Goal: Find specific page/section: Find specific page/section

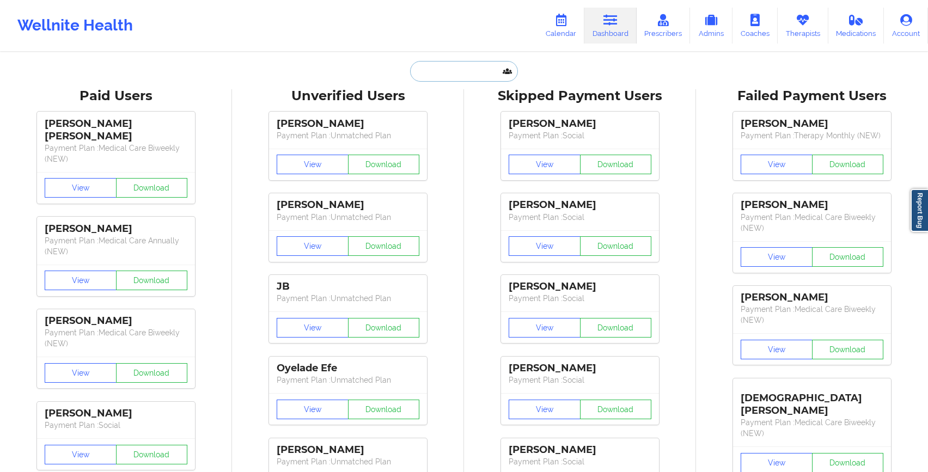
click at [422, 76] on input "text" at bounding box center [464, 71] width 108 height 21
click at [561, 27] on link "Calendar" at bounding box center [560, 26] width 47 height 36
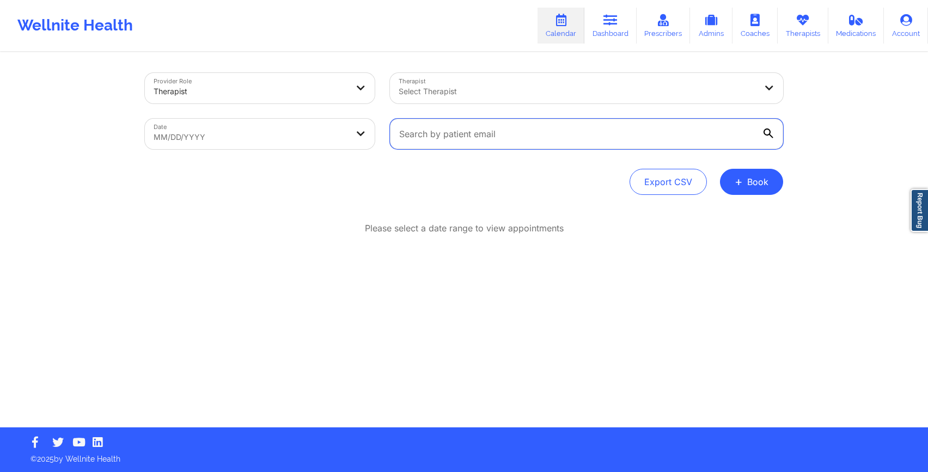
click at [420, 143] on input "text" at bounding box center [586, 134] width 393 height 30
paste input "[DOMAIN_NAME][EMAIL_ADDRESS][DOMAIN_NAME]"
type input "[DOMAIN_NAME][EMAIL_ADDRESS][DOMAIN_NAME]"
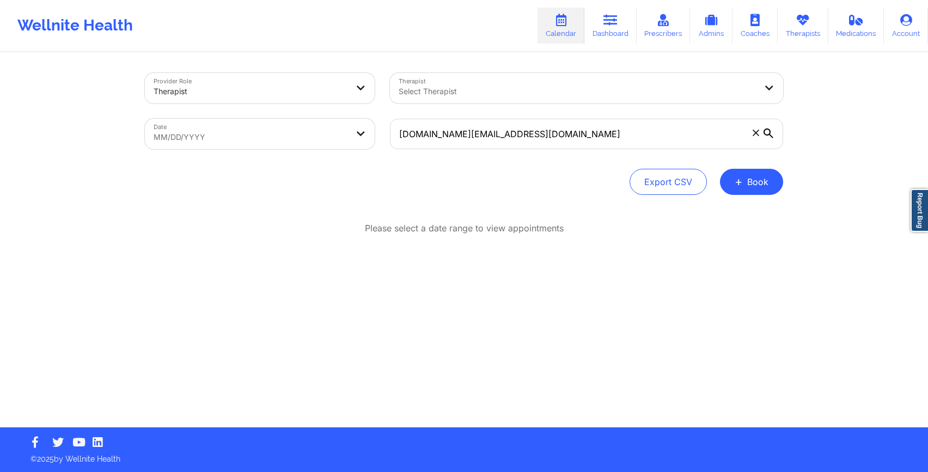
click at [768, 139] on div at bounding box center [768, 133] width 11 height 11
click at [768, 139] on input "[DOMAIN_NAME][EMAIL_ADDRESS][DOMAIN_NAME]" at bounding box center [586, 134] width 393 height 30
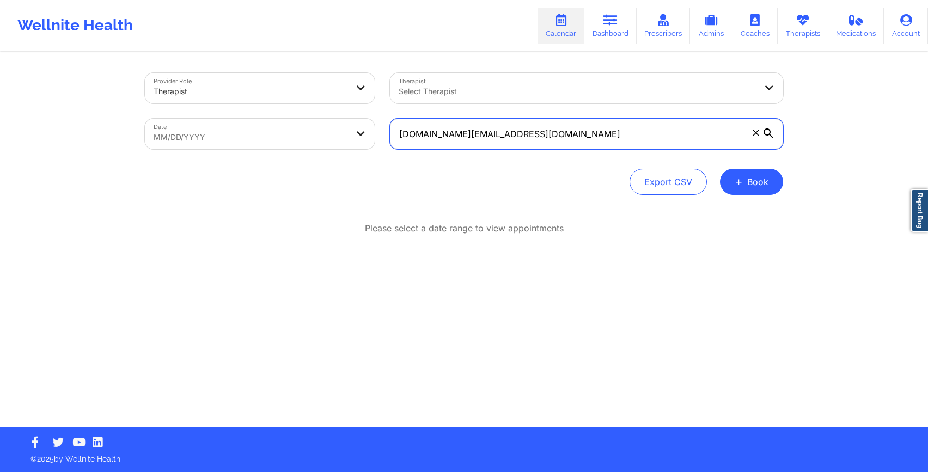
click at [411, 136] on input "[DOMAIN_NAME][EMAIL_ADDRESS][DOMAIN_NAME]" at bounding box center [586, 134] width 393 height 30
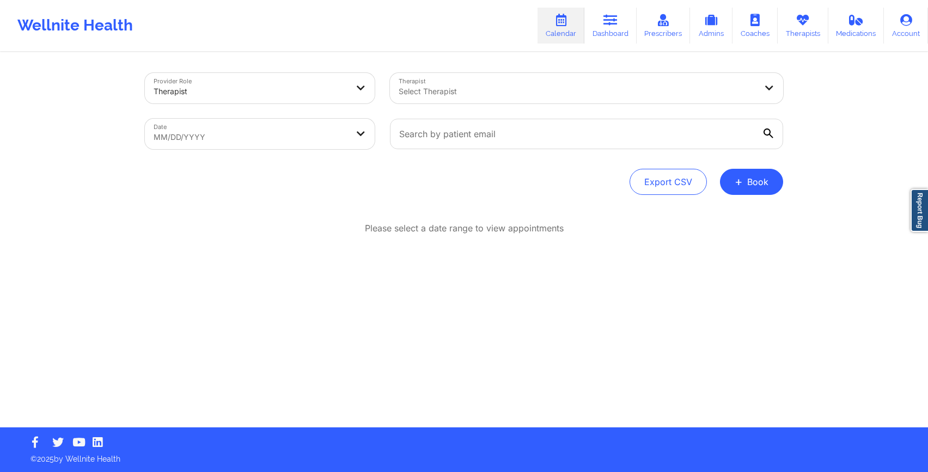
select select "2025-8"
select select "2025-9"
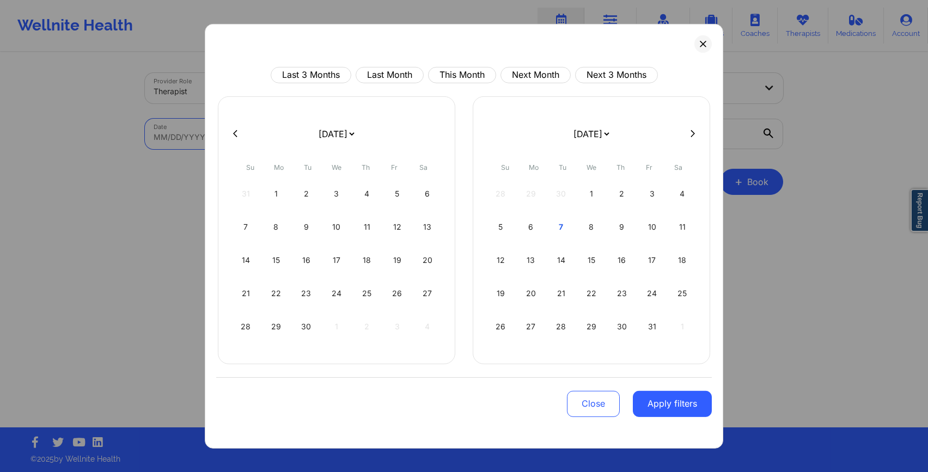
click at [297, 134] on body "Wellnite Health Calendar Dashboard Prescribers Admins Coaches Therapists Medica…" at bounding box center [464, 236] width 928 height 472
click at [562, 234] on div "7" at bounding box center [561, 226] width 28 height 30
select select "2025-9"
select select "2025-10"
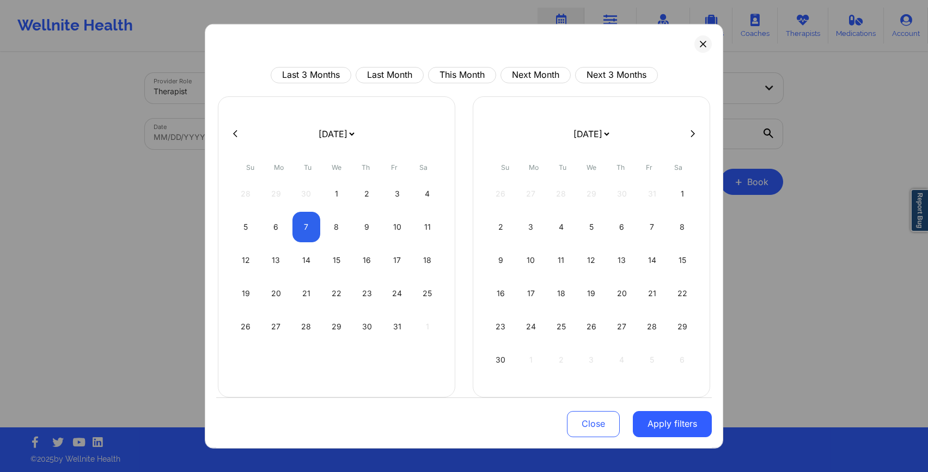
select select "2025-9"
select select "2025-10"
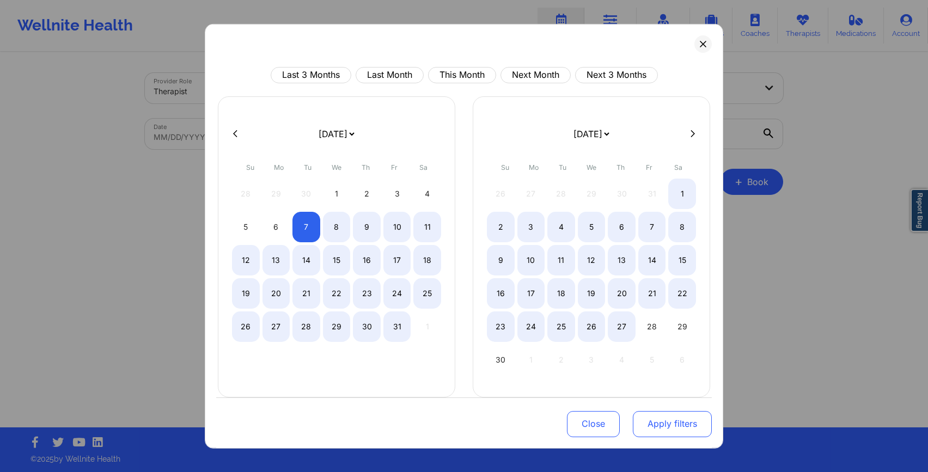
click at [653, 432] on button "Apply filters" at bounding box center [672, 424] width 79 height 26
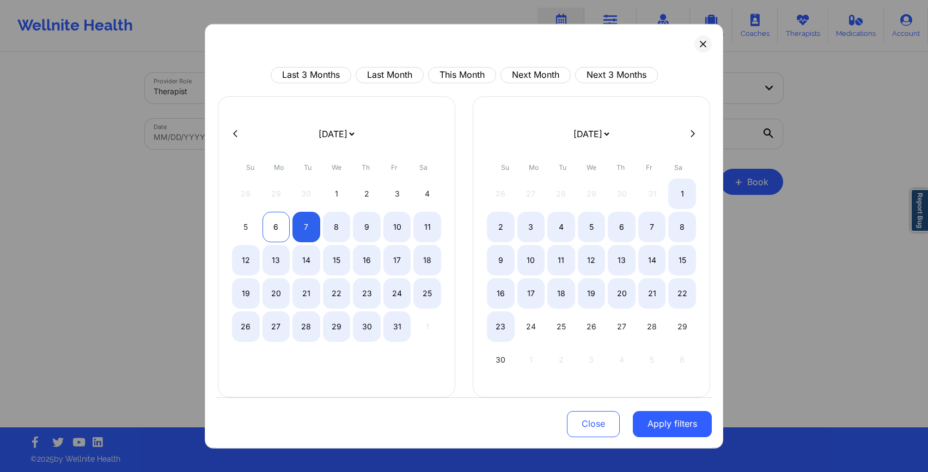
select select "2025-9"
select select "2025-10"
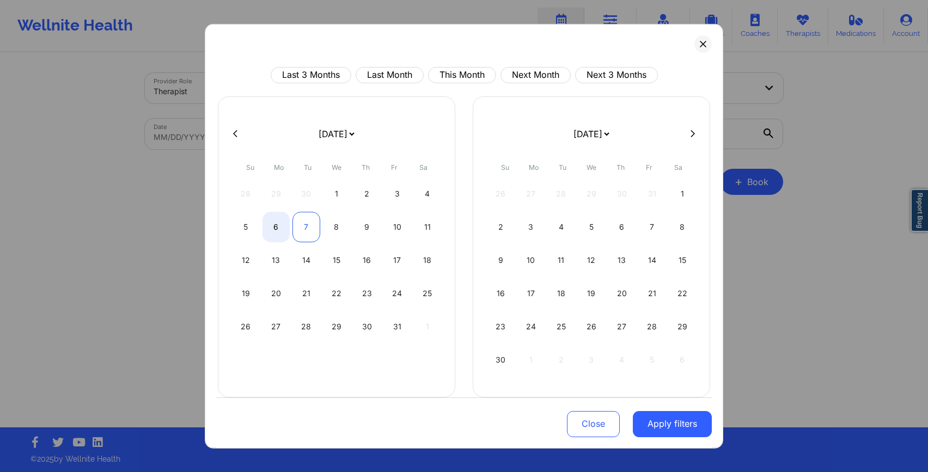
select select "2025-9"
select select "2025-10"
click at [300, 228] on div "7" at bounding box center [306, 226] width 28 height 30
select select "2025-9"
select select "2025-10"
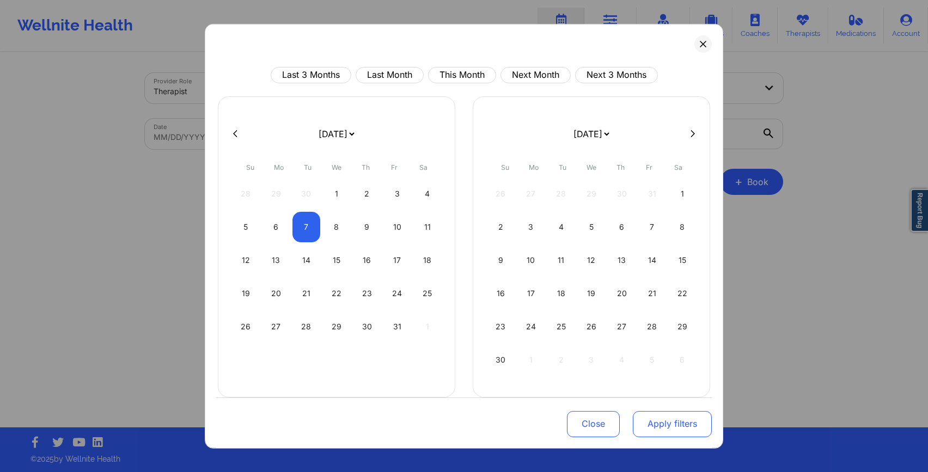
click at [666, 426] on button "Apply filters" at bounding box center [672, 424] width 79 height 26
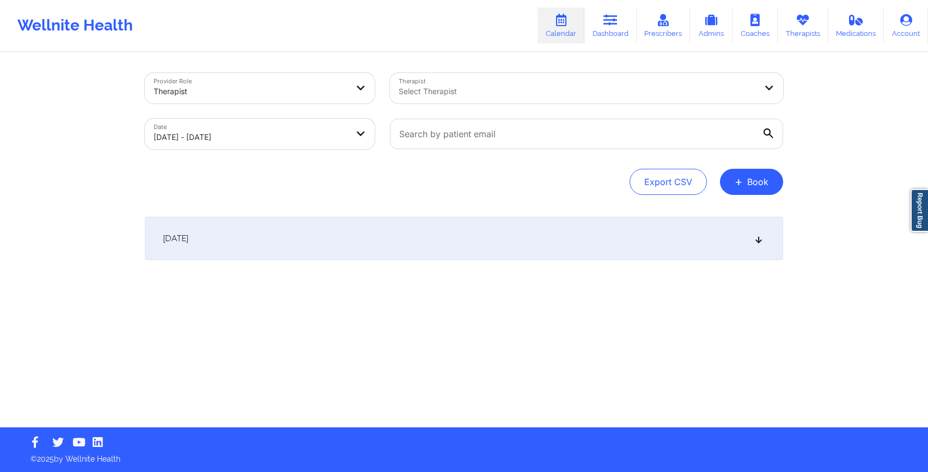
click at [588, 249] on div "[DATE]" at bounding box center [464, 239] width 638 height 44
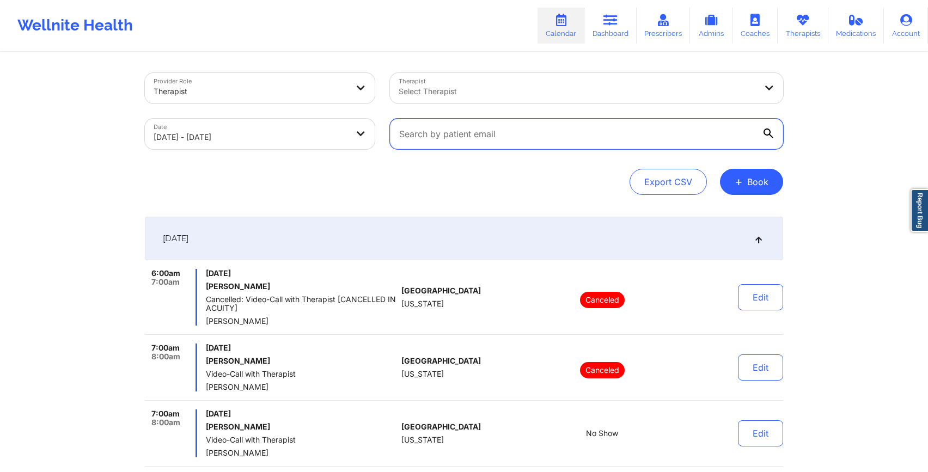
click at [459, 140] on input "text" at bounding box center [586, 134] width 393 height 30
paste input "[DOMAIN_NAME][EMAIL_ADDRESS][DOMAIN_NAME]"
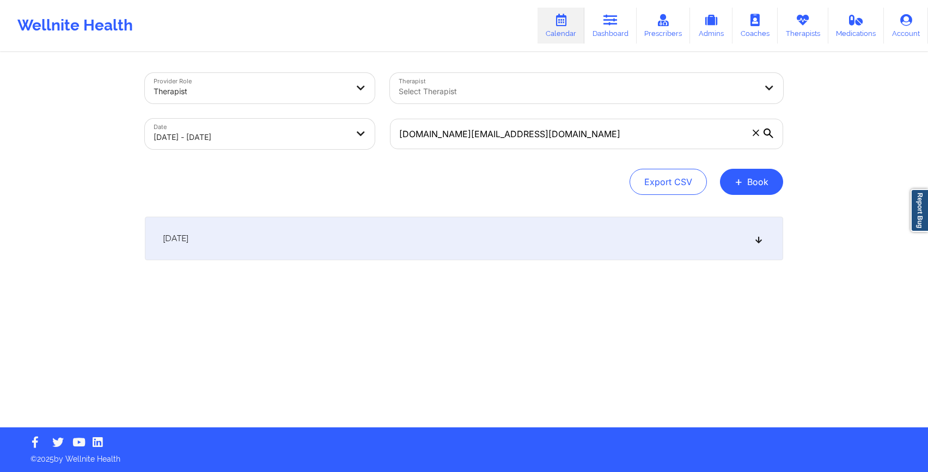
click at [609, 236] on div "[DATE]" at bounding box center [464, 239] width 638 height 44
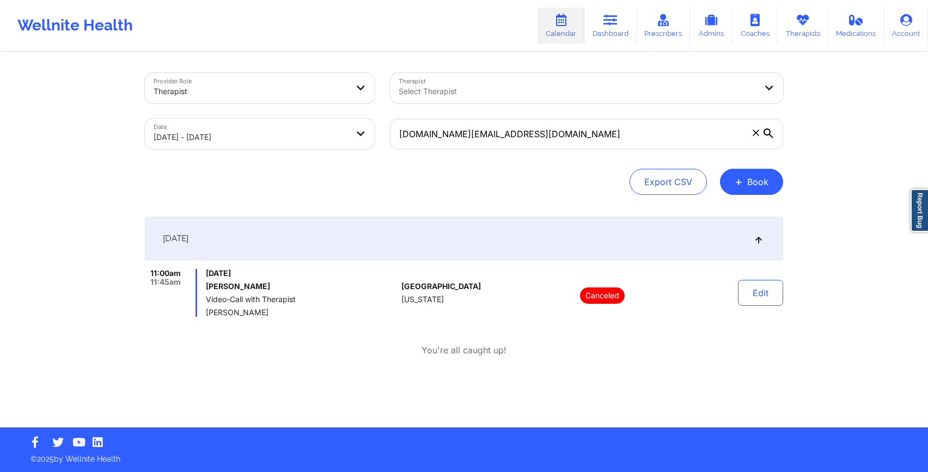
click at [248, 312] on span "[PERSON_NAME]" at bounding box center [301, 312] width 191 height 9
click at [231, 289] on h6 "[PERSON_NAME]" at bounding box center [301, 286] width 191 height 9
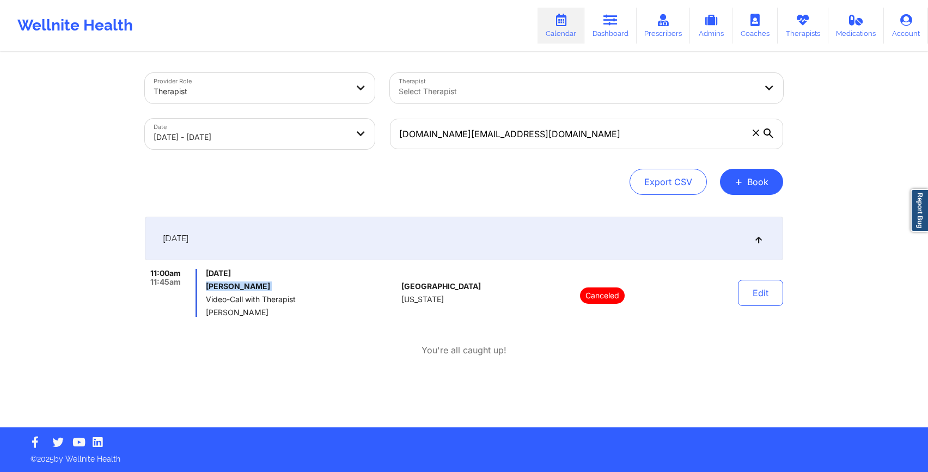
click at [231, 289] on h6 "[PERSON_NAME]" at bounding box center [301, 286] width 191 height 9
copy h6 "[PERSON_NAME]"
click at [287, 315] on span "[PERSON_NAME]" at bounding box center [301, 312] width 191 height 9
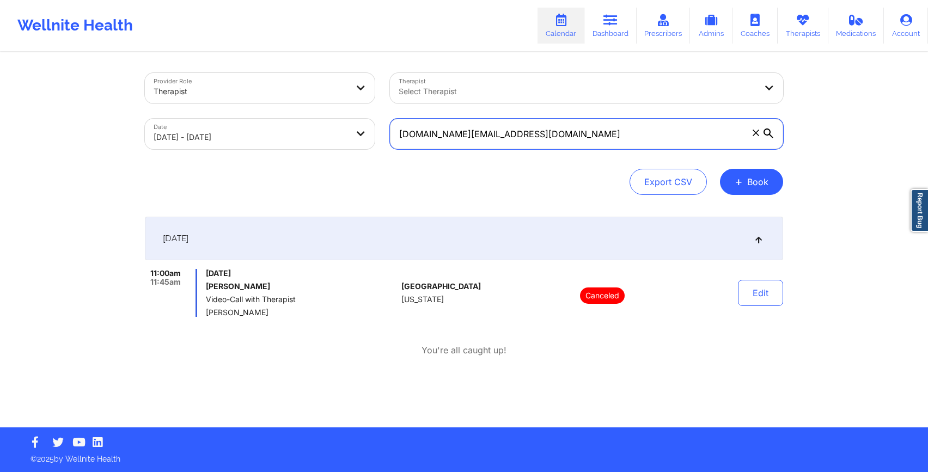
click at [477, 129] on input "[DOMAIN_NAME][EMAIL_ADDRESS][DOMAIN_NAME]" at bounding box center [586, 134] width 393 height 30
paste input "mohammadkhan00"
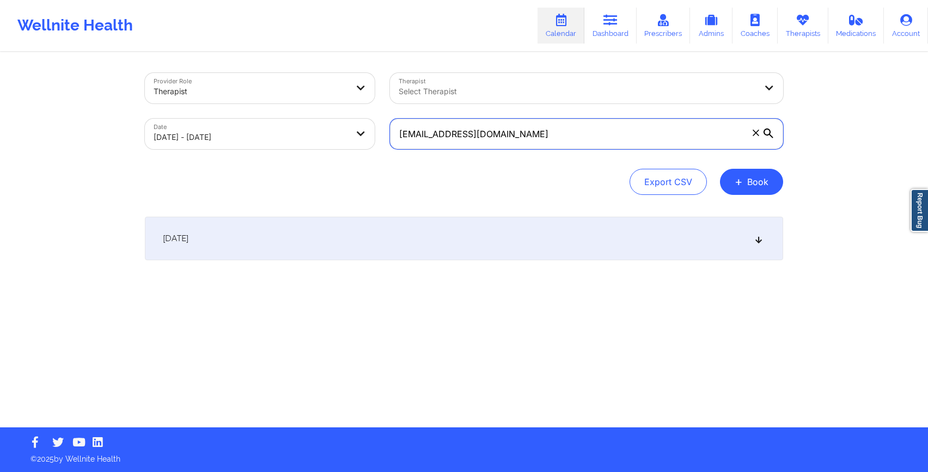
type input "[EMAIL_ADDRESS][DOMAIN_NAME]"
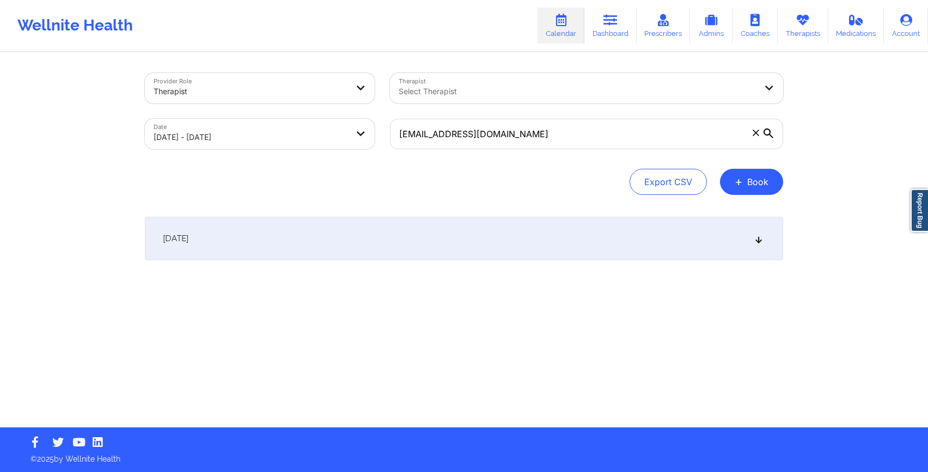
click at [771, 133] on icon at bounding box center [768, 133] width 10 height 10
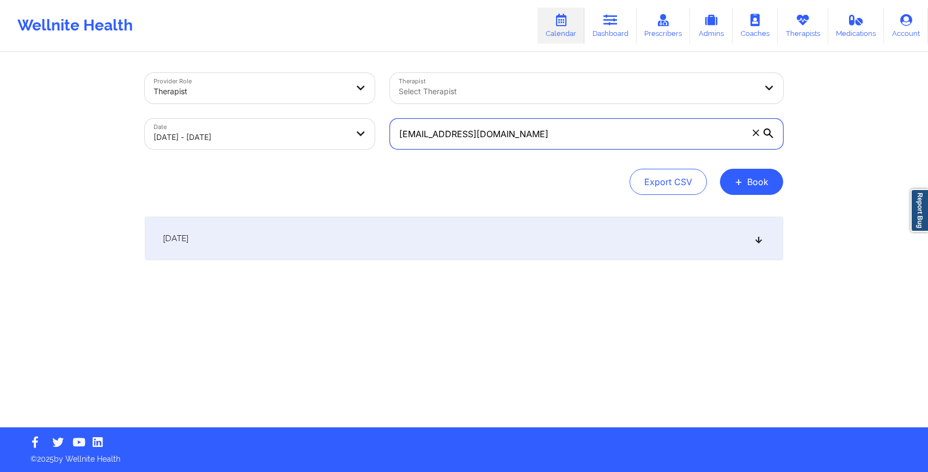
click at [771, 133] on input "[EMAIL_ADDRESS][DOMAIN_NAME]" at bounding box center [586, 134] width 393 height 30
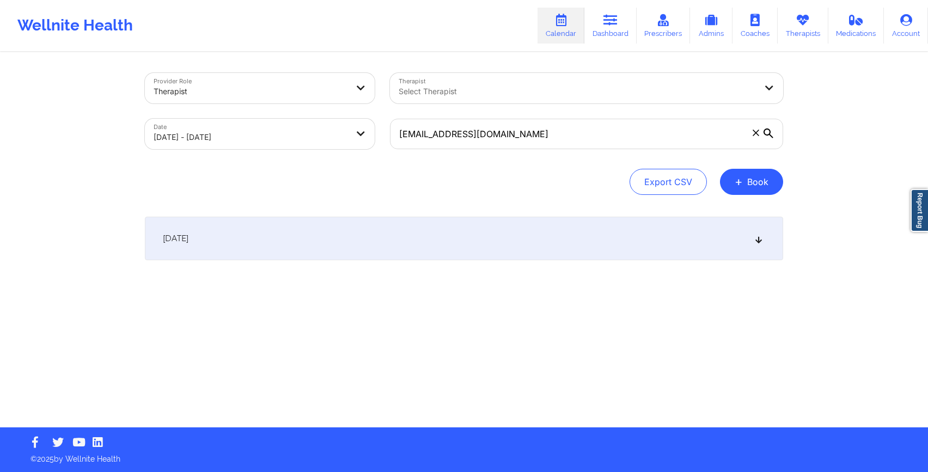
click at [753, 247] on div "[DATE]" at bounding box center [464, 239] width 638 height 44
